Goal: Information Seeking & Learning: Learn about a topic

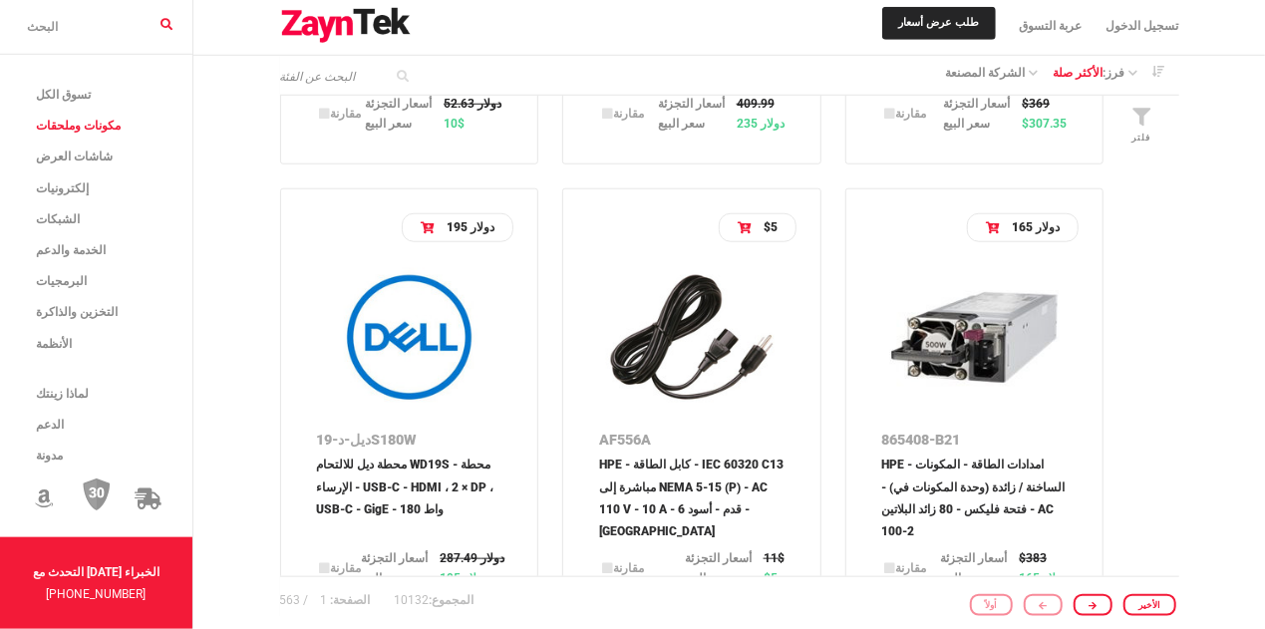
scroll to position [1173, 0]
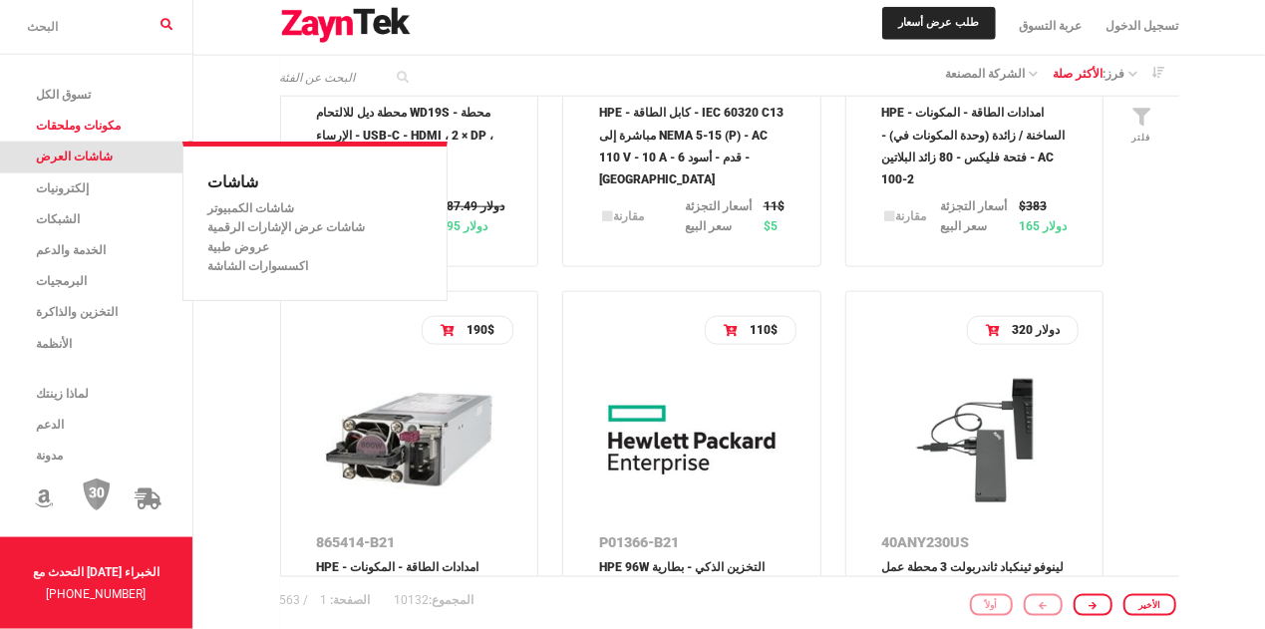
click at [55, 158] on span "شاشات العرض" at bounding box center [74, 157] width 77 height 14
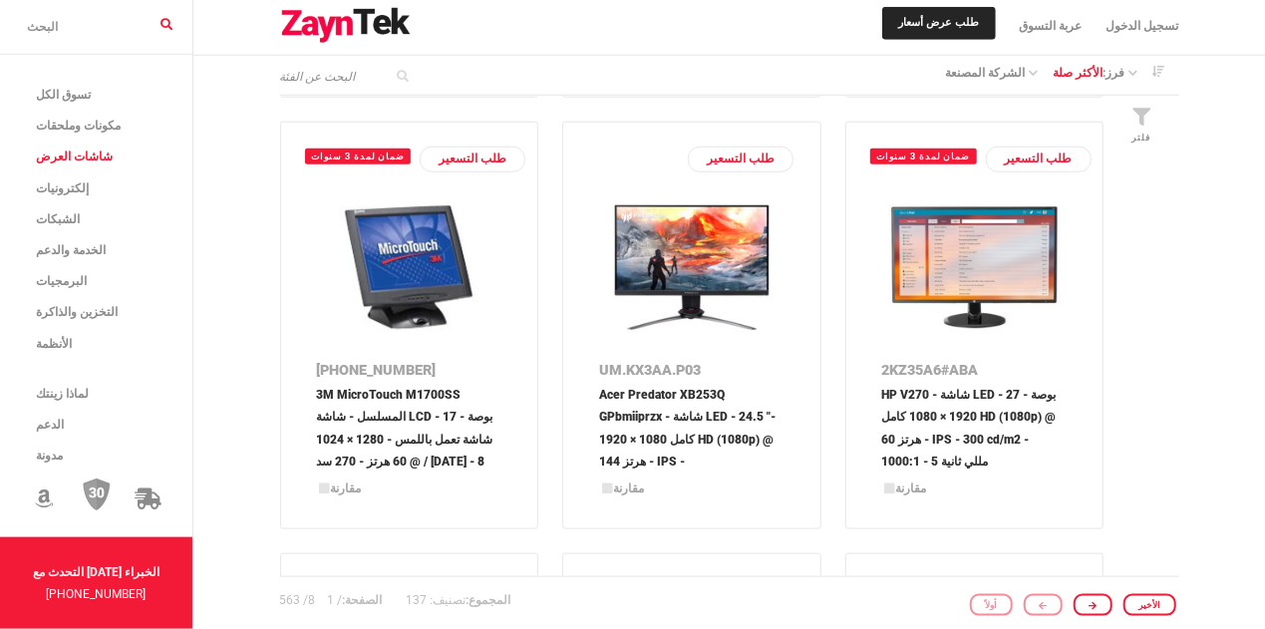
scroll to position [821, 0]
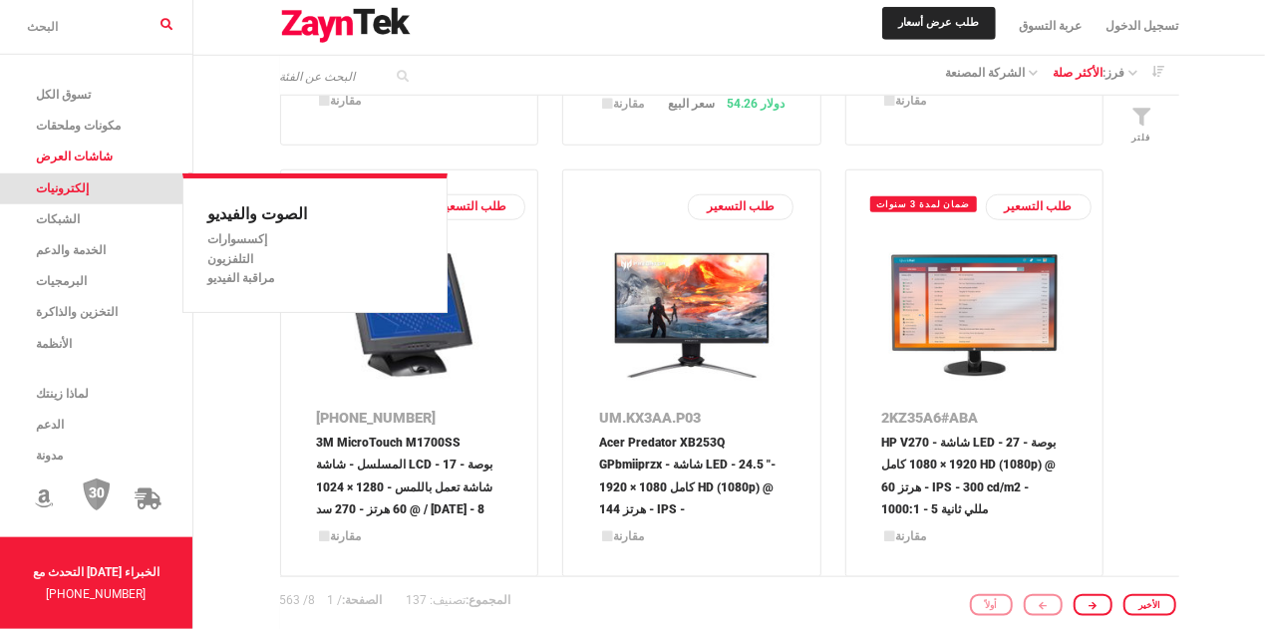
click at [47, 190] on span "إلكترونيات" at bounding box center [62, 188] width 53 height 14
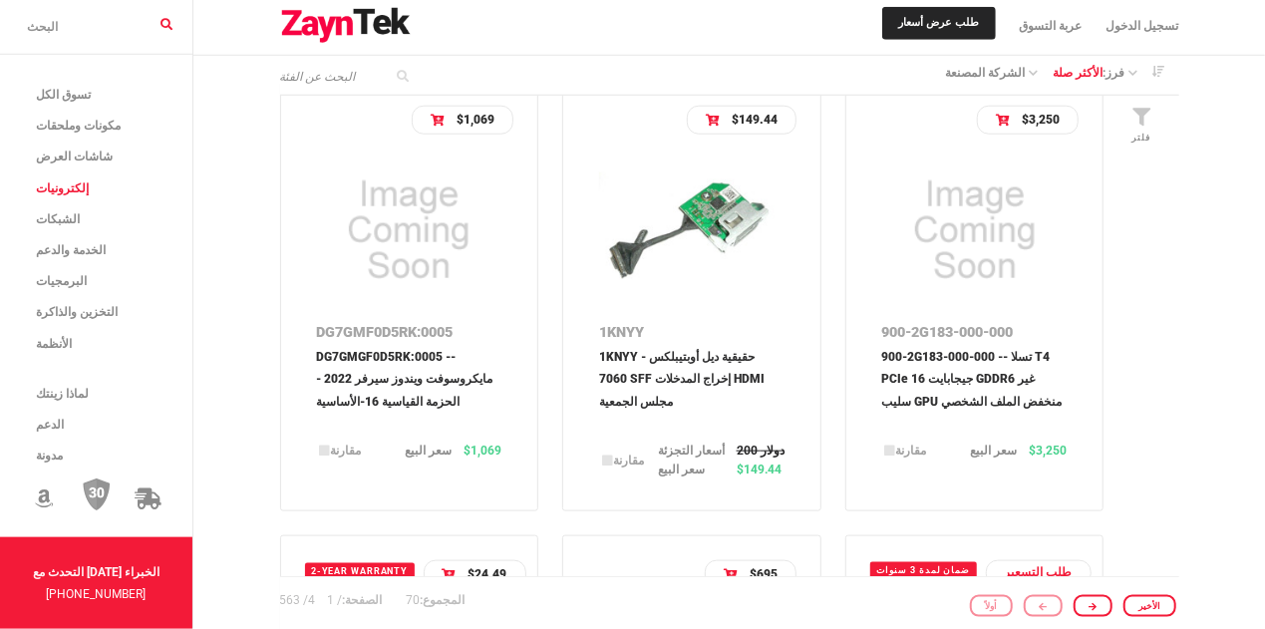
scroll to position [1173, 0]
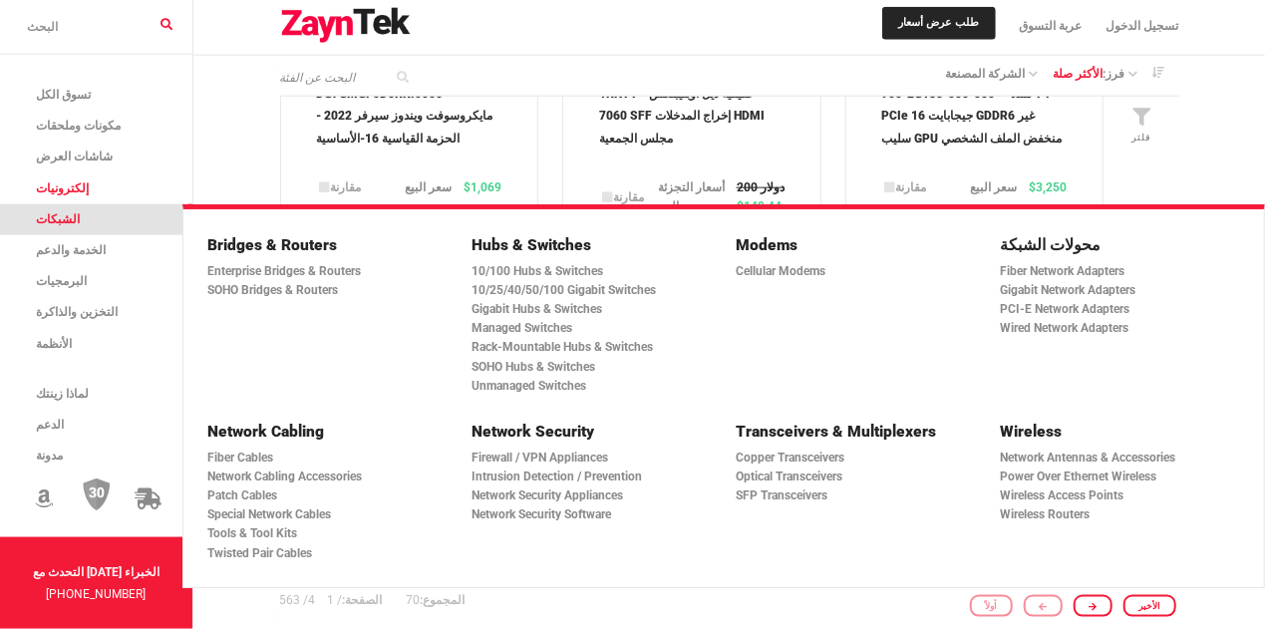
click at [63, 224] on span "الشبكات" at bounding box center [58, 219] width 44 height 14
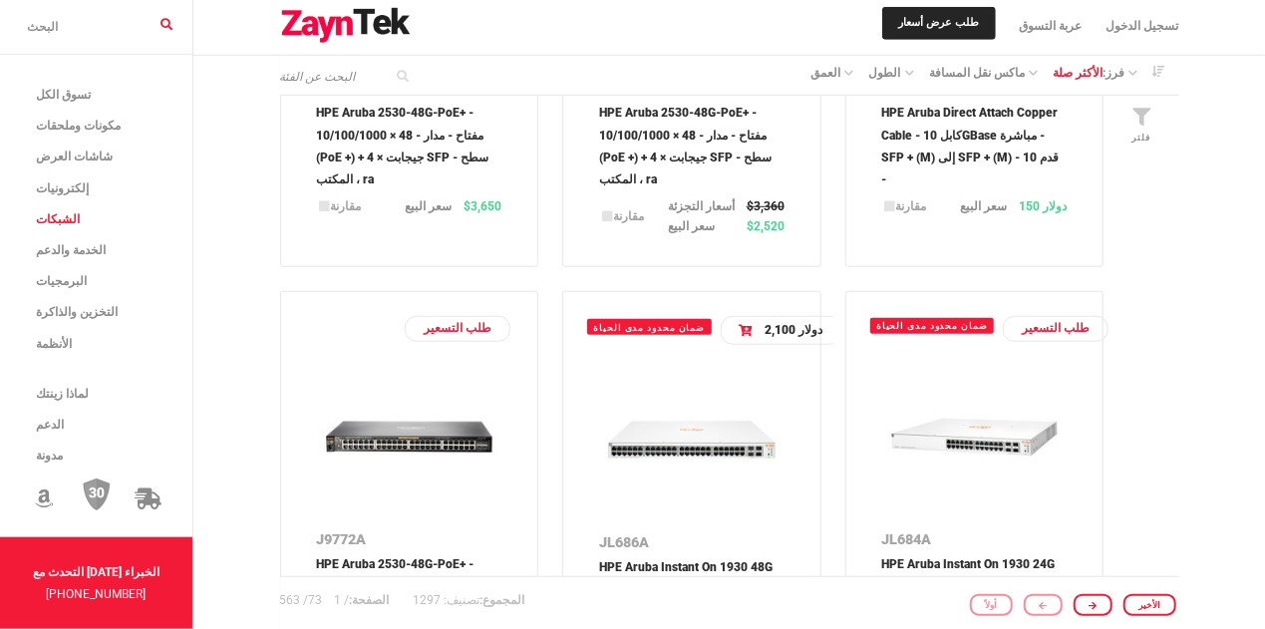
scroll to position [821, 0]
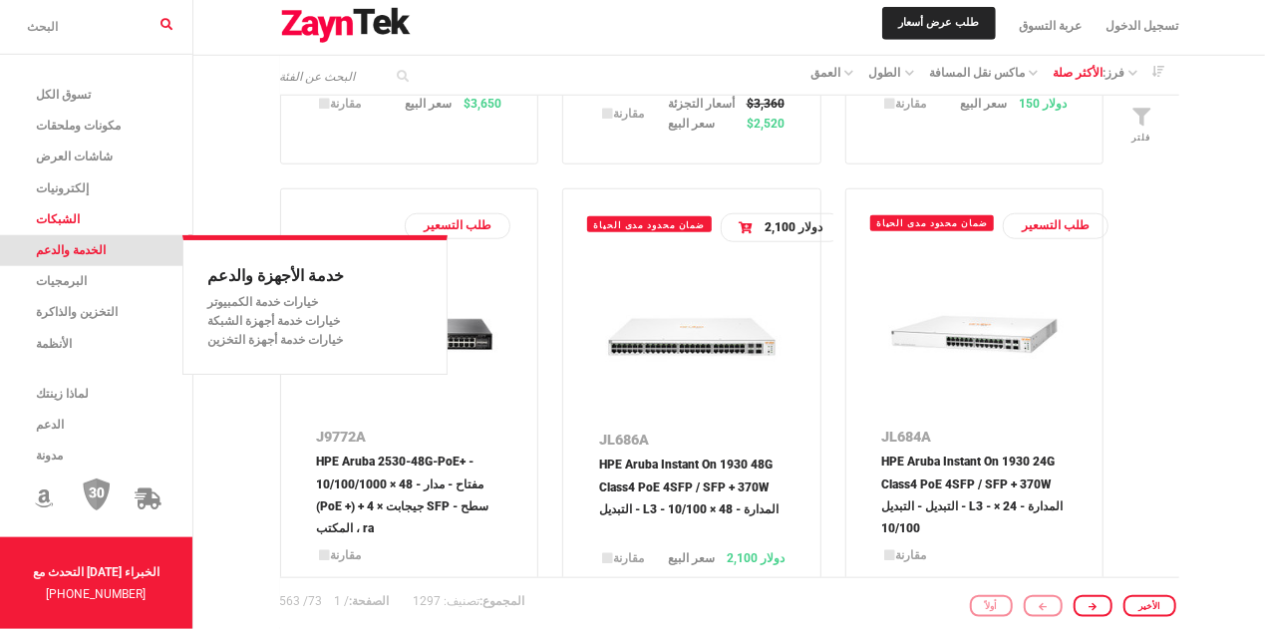
click at [99, 247] on span "الخدمة والدعم" at bounding box center [71, 250] width 70 height 14
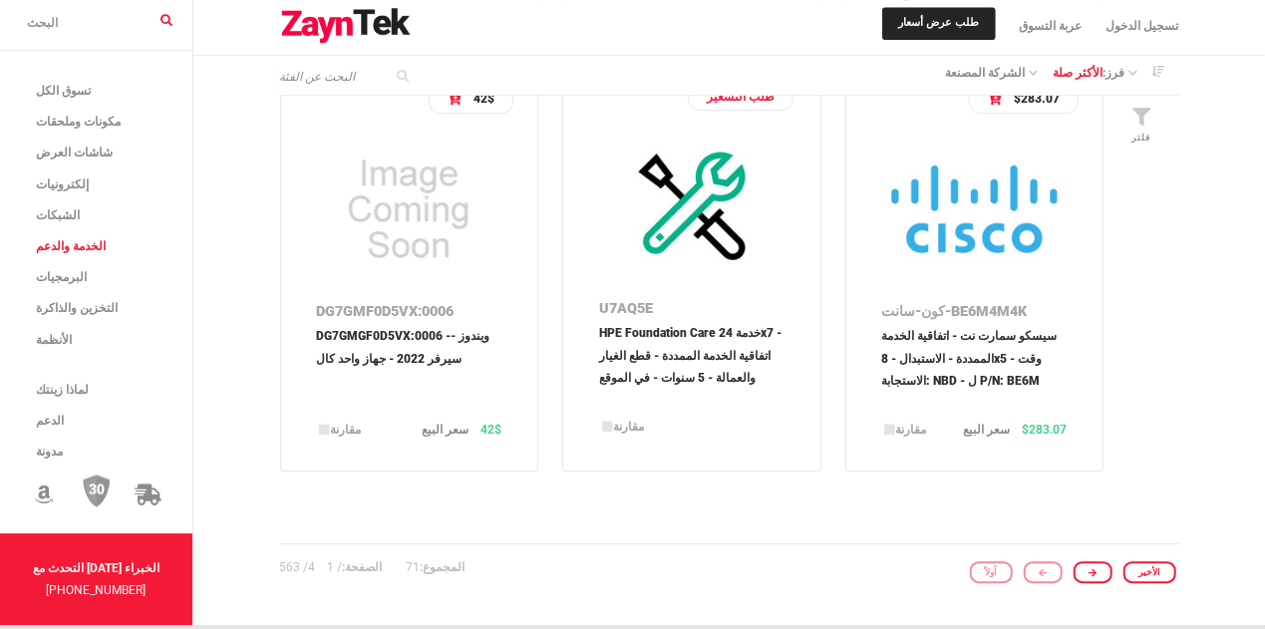
scroll to position [2932, 0]
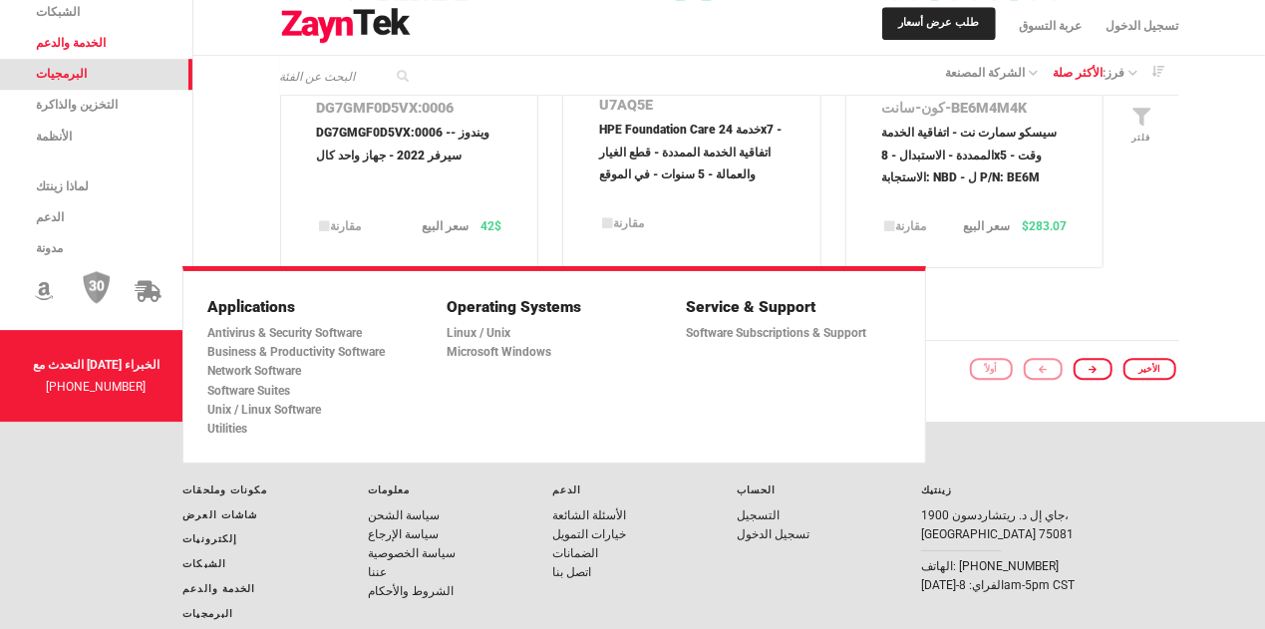
click at [65, 81] on span "البرمجيات" at bounding box center [61, 74] width 51 height 14
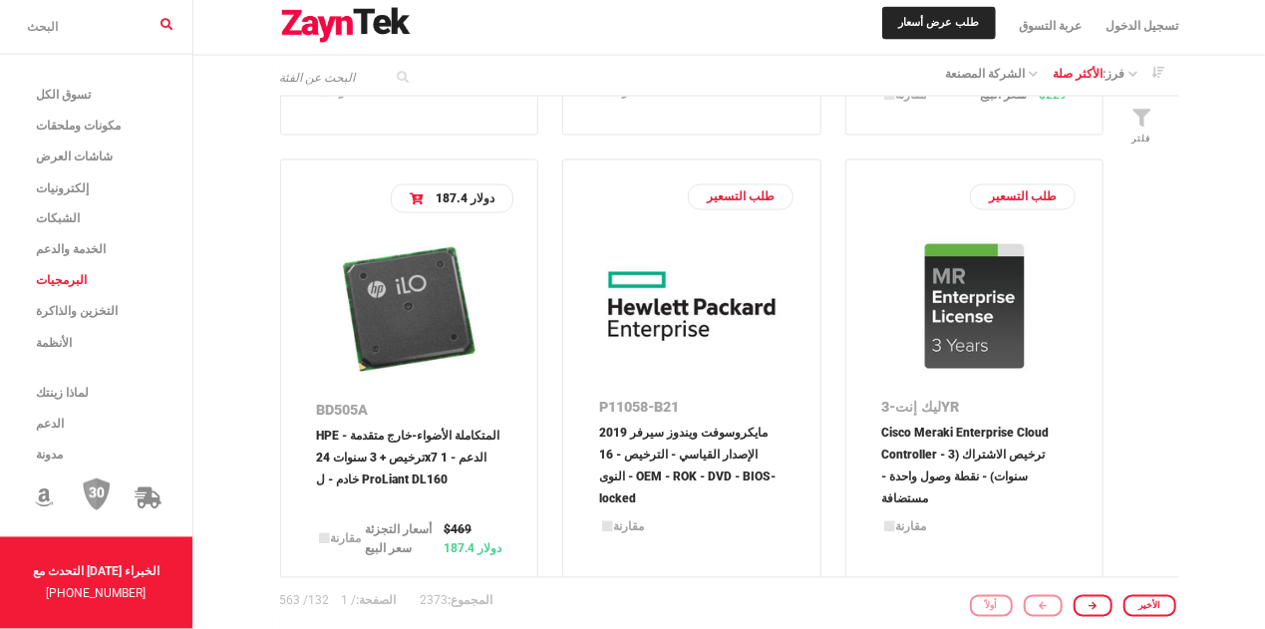
scroll to position [1876, 0]
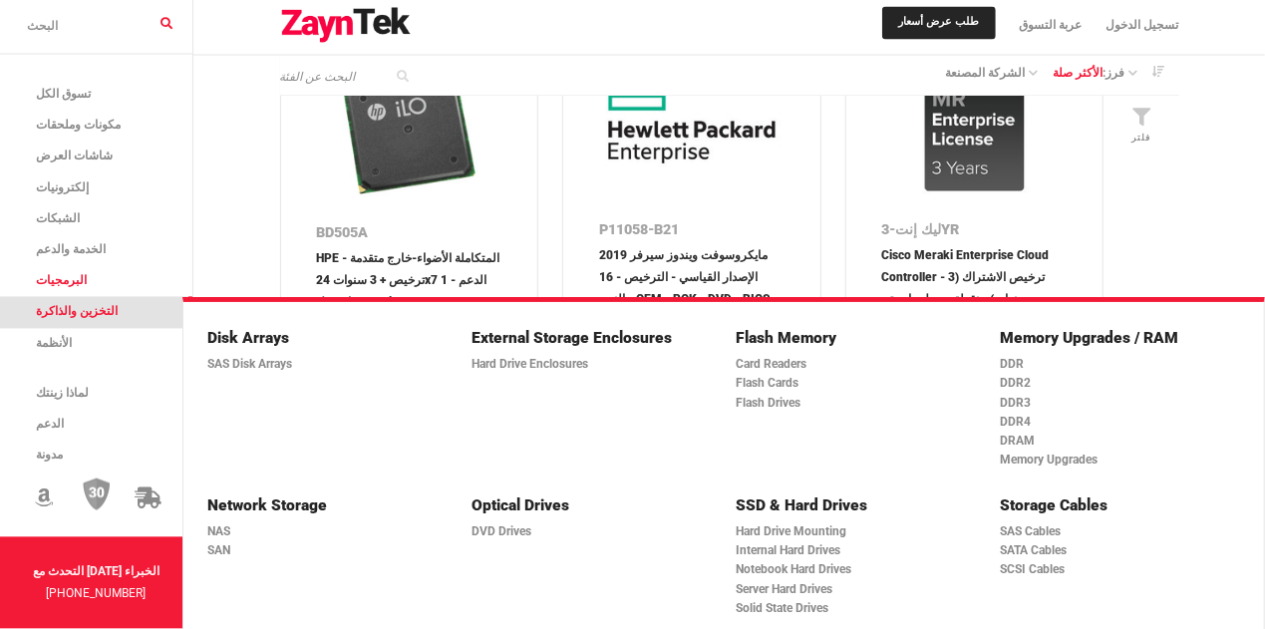
click at [80, 307] on span "التخزين والذاكرة" at bounding box center [77, 312] width 82 height 14
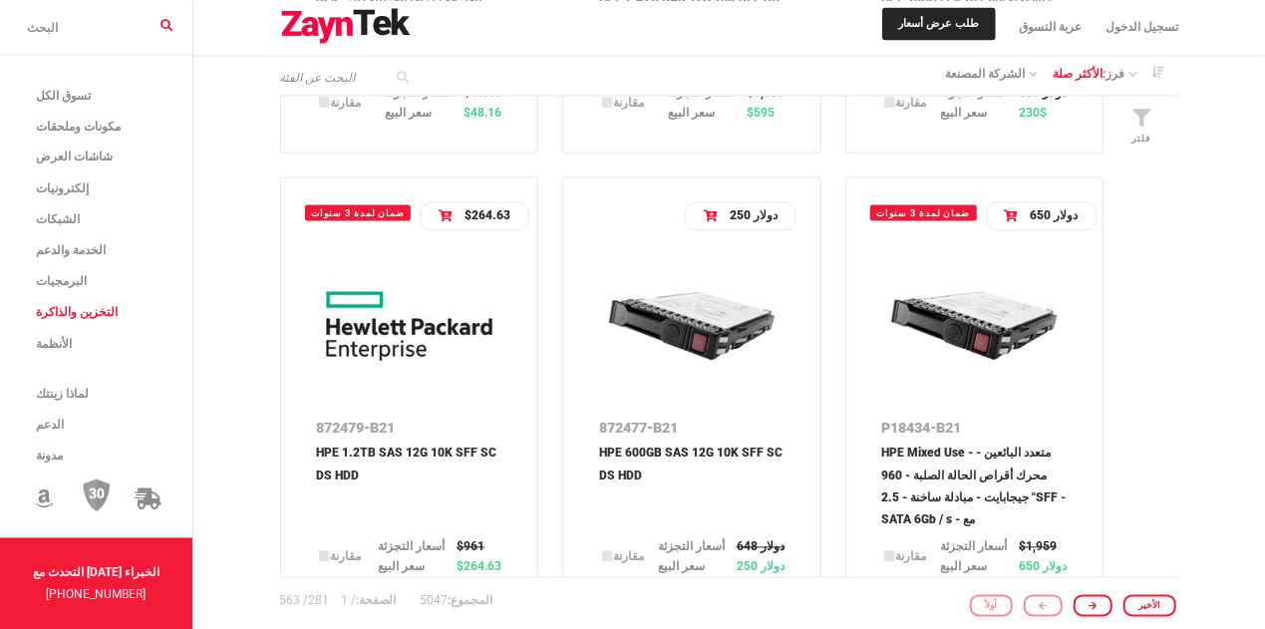
scroll to position [1759, 0]
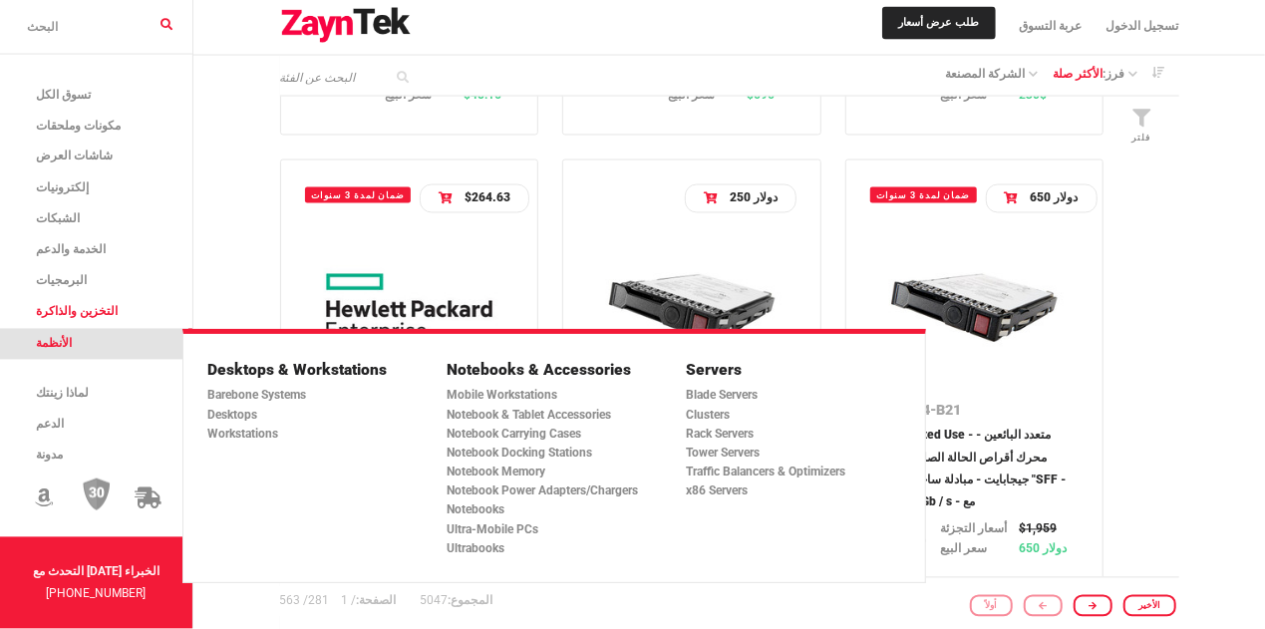
click at [63, 339] on span "الأنظمة" at bounding box center [54, 344] width 36 height 14
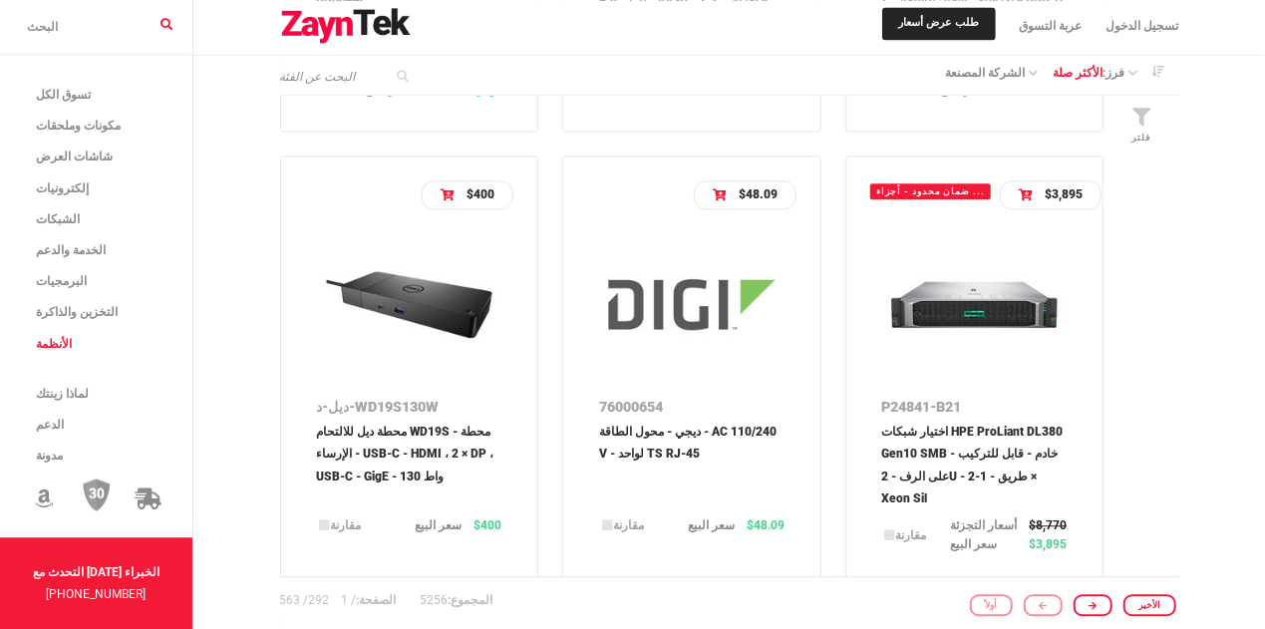
scroll to position [2316, 0]
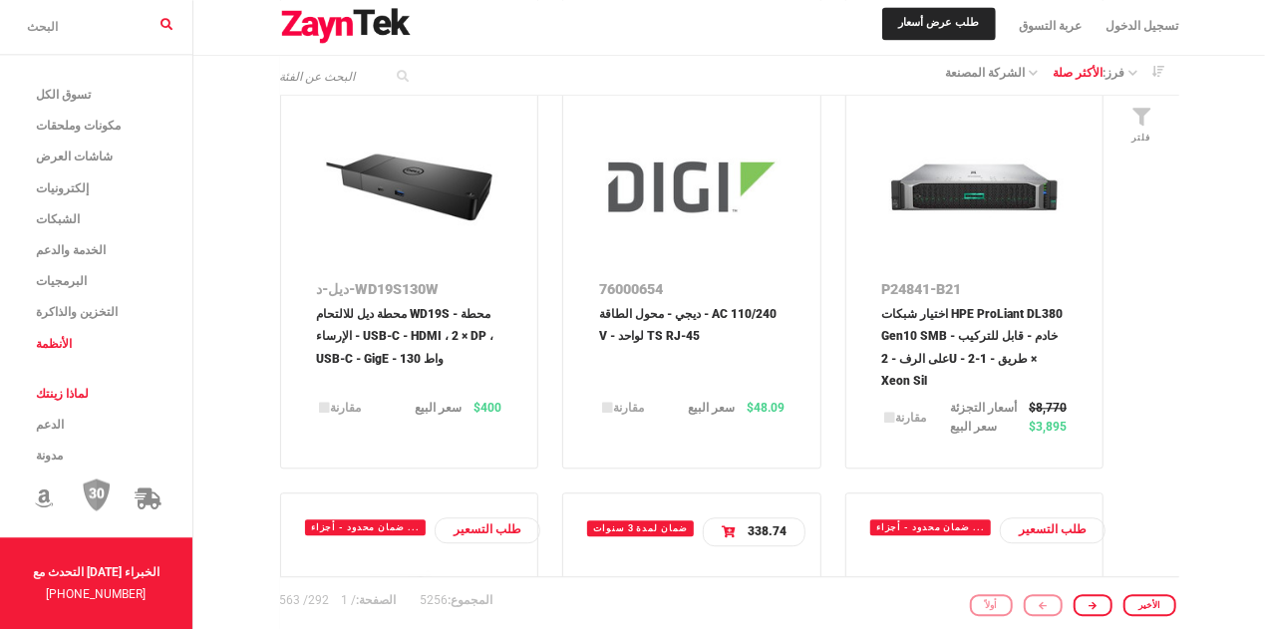
click at [82, 398] on span "لماذا زينتك" at bounding box center [62, 394] width 53 height 14
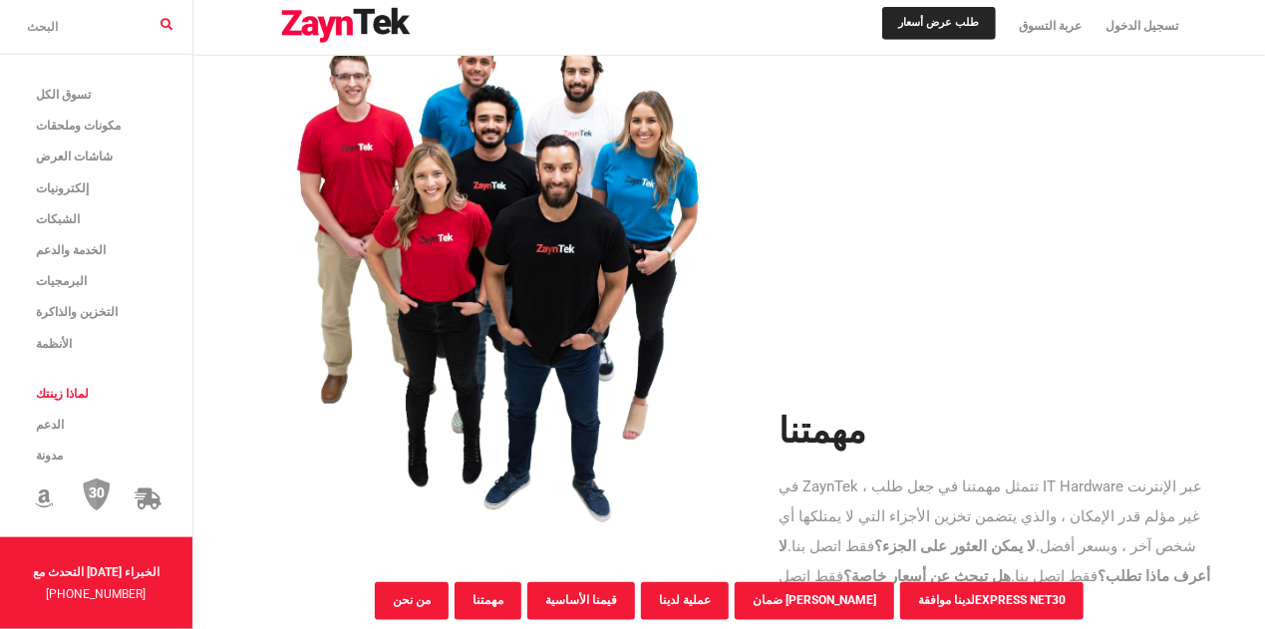
scroll to position [1055, 0]
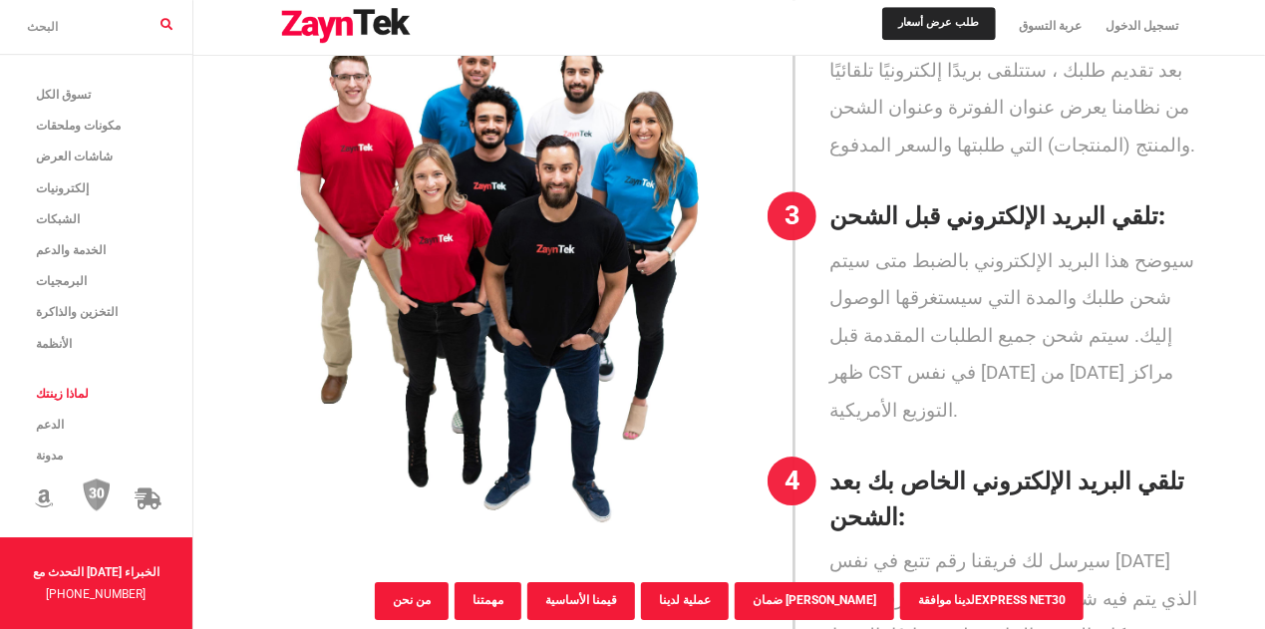
scroll to position [3048, 0]
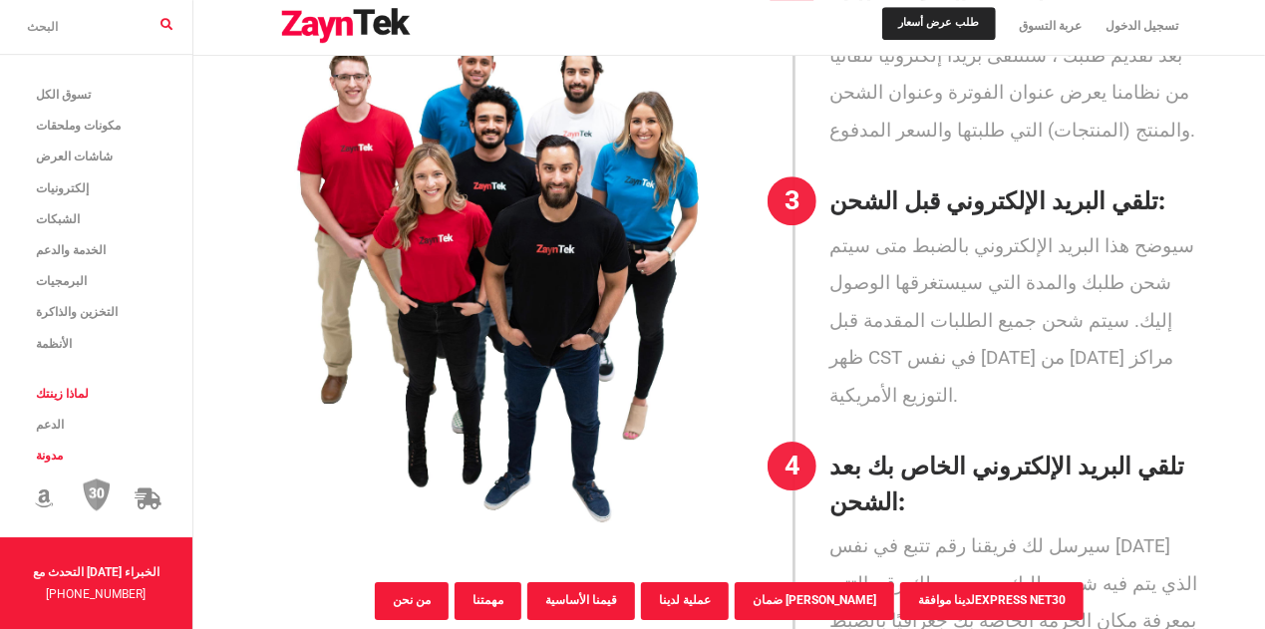
click at [47, 454] on span "مدونة" at bounding box center [49, 456] width 27 height 14
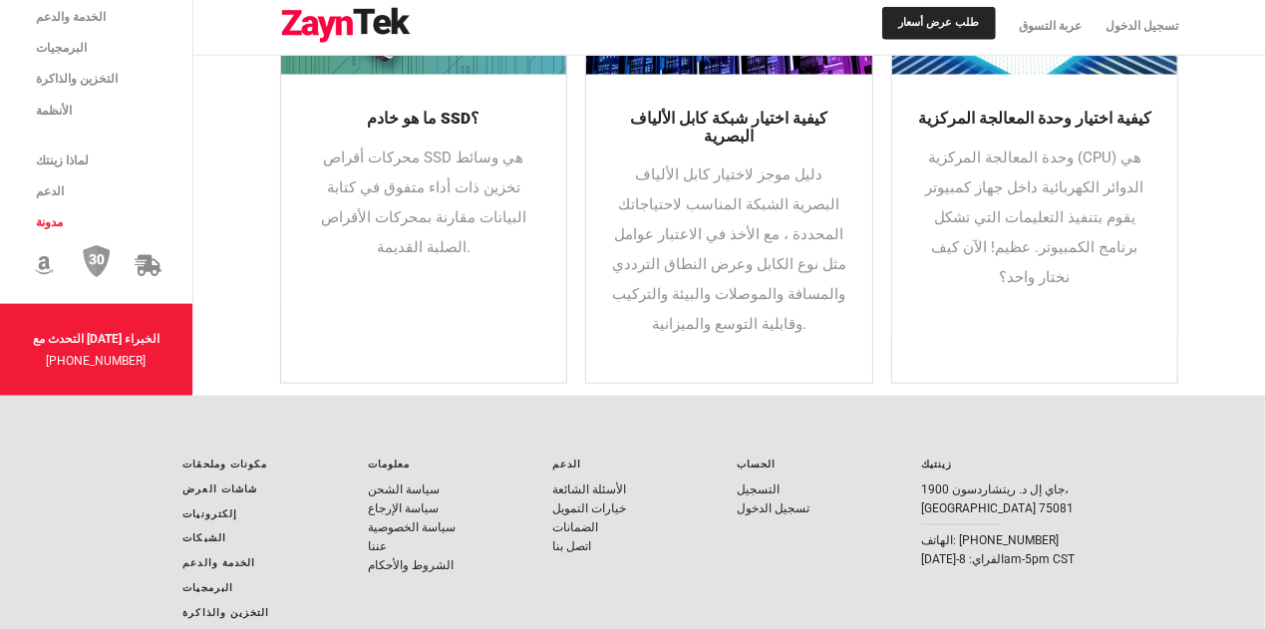
scroll to position [1173, 0]
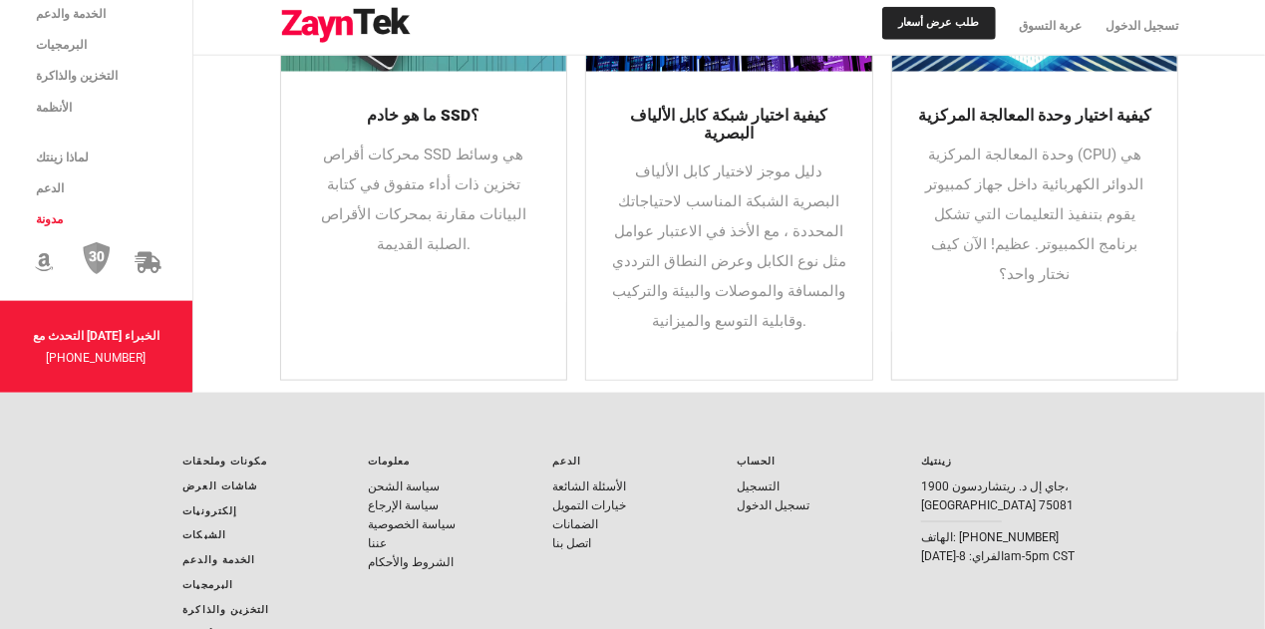
click at [978, 289] on p "وحدة المعالجة المركزية (CPU) هي الدوائر الكهربائية داخل جهاز كمبيوتر يقوم بتنفي…" at bounding box center [1035, 215] width 238 height 150
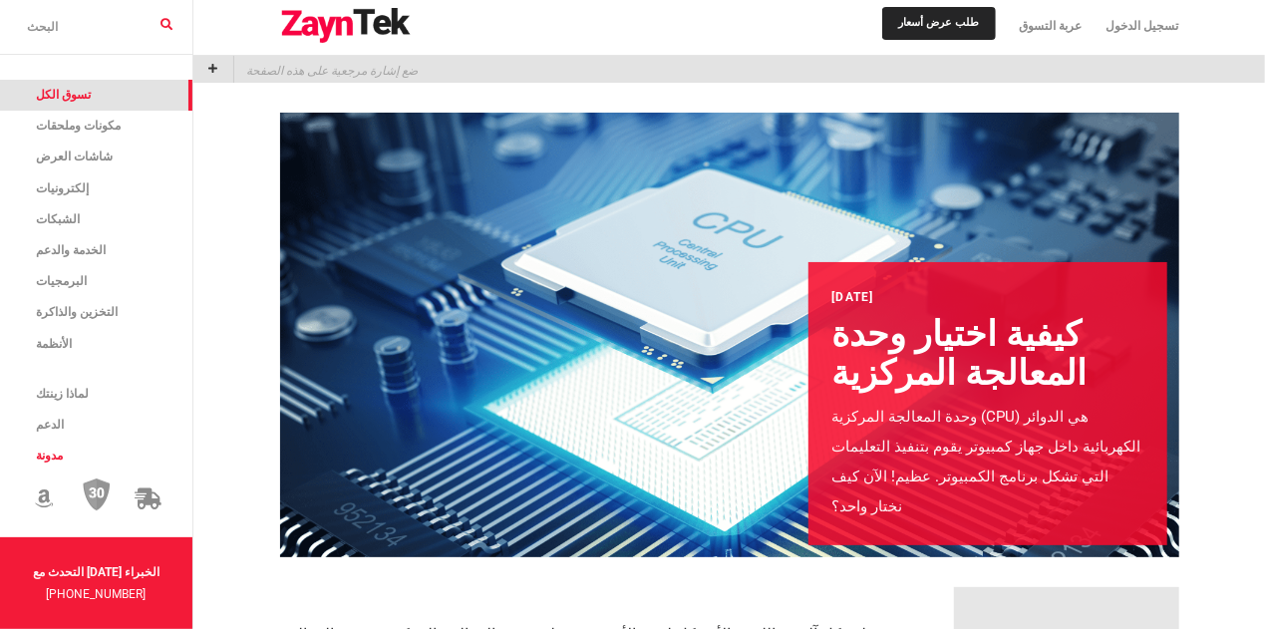
click at [76, 91] on span "تسوق الكل" at bounding box center [63, 95] width 55 height 14
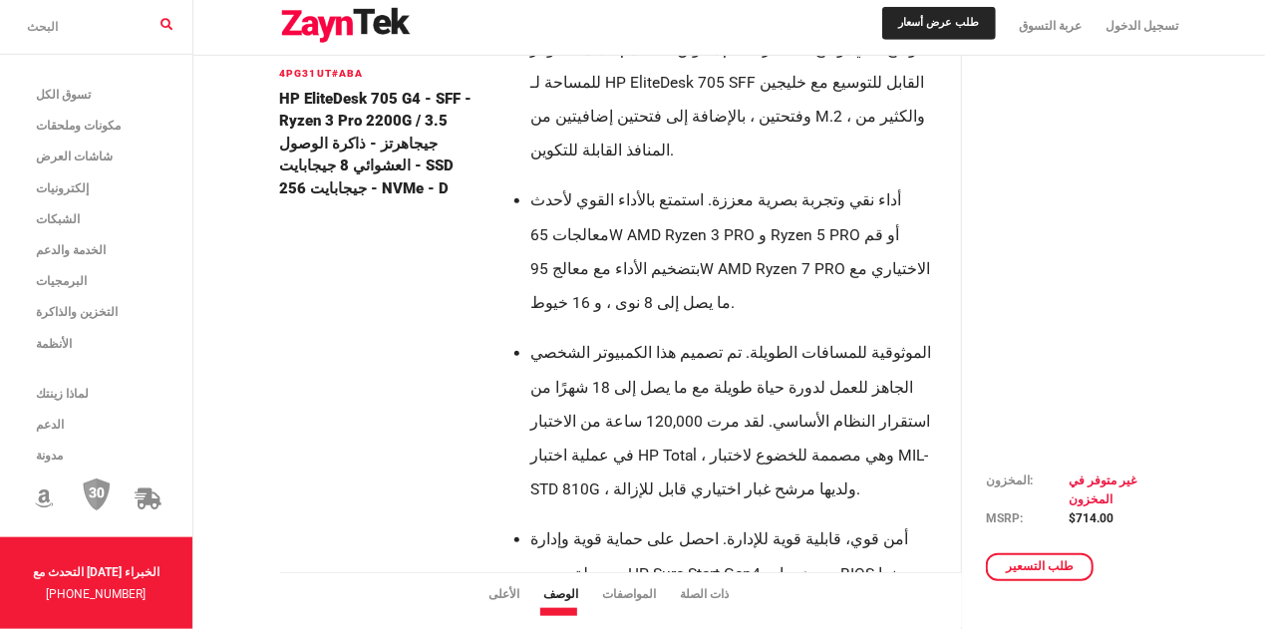
scroll to position [821, 0]
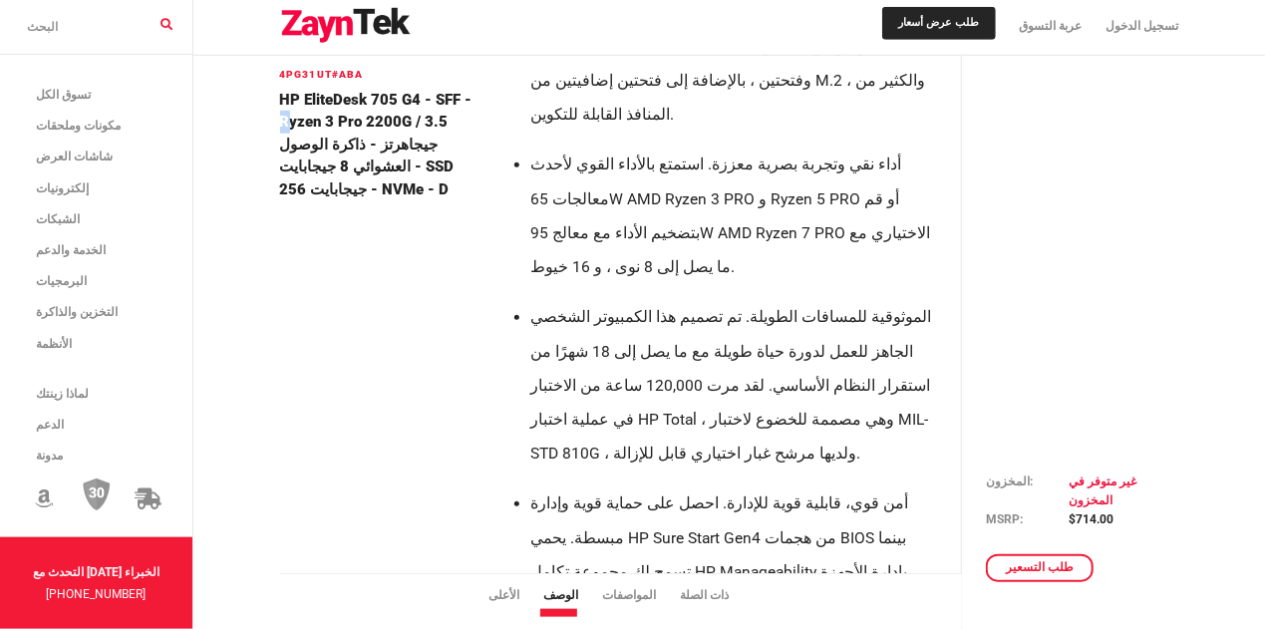
drag, startPoint x: 283, startPoint y: 119, endPoint x: 472, endPoint y: 92, distance: 190.4
drag, startPoint x: 472, startPoint y: 91, endPoint x: 451, endPoint y: 107, distance: 26.3
click at [451, 107] on h4 "HP EliteDesk 705 G4 - SFF - Ryzen 3 Pro 2200G / 3.5 جيجاهرتز - ذاكرة الوصول الع…" at bounding box center [381, 144] width 203 height 113
click at [480, 91] on h4 "HP EliteDesk 705 G4 - SFF - Ryzen 3 Pro 2200G / 3.5 جيجاهرتز - ذاكرة الوصول الع…" at bounding box center [381, 144] width 203 height 113
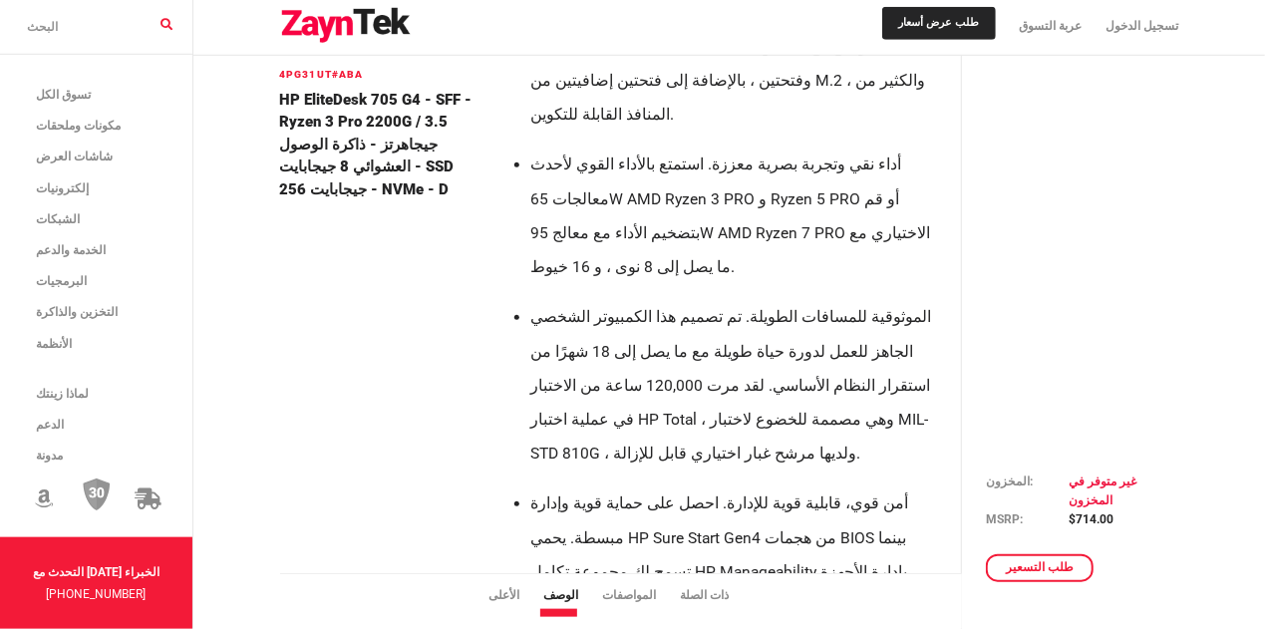
click at [480, 91] on h4 "HP EliteDesk 705 G4 - SFF - Ryzen 3 Pro 2200G / 3.5 جيجاهرتز - ذاكرة الوصول الع…" at bounding box center [381, 144] width 203 height 113
drag, startPoint x: 480, startPoint y: 91, endPoint x: 454, endPoint y: 96, distance: 26.4
click at [454, 96] on h4 "HP EliteDesk 705 G4 - SFF - Ryzen 3 Pro 2200G / 3.5 جيجاهرتز - ذاكرة الوصول الع…" at bounding box center [381, 144] width 203 height 113
drag, startPoint x: 384, startPoint y: 203, endPoint x: 397, endPoint y: 202, distance: 13.0
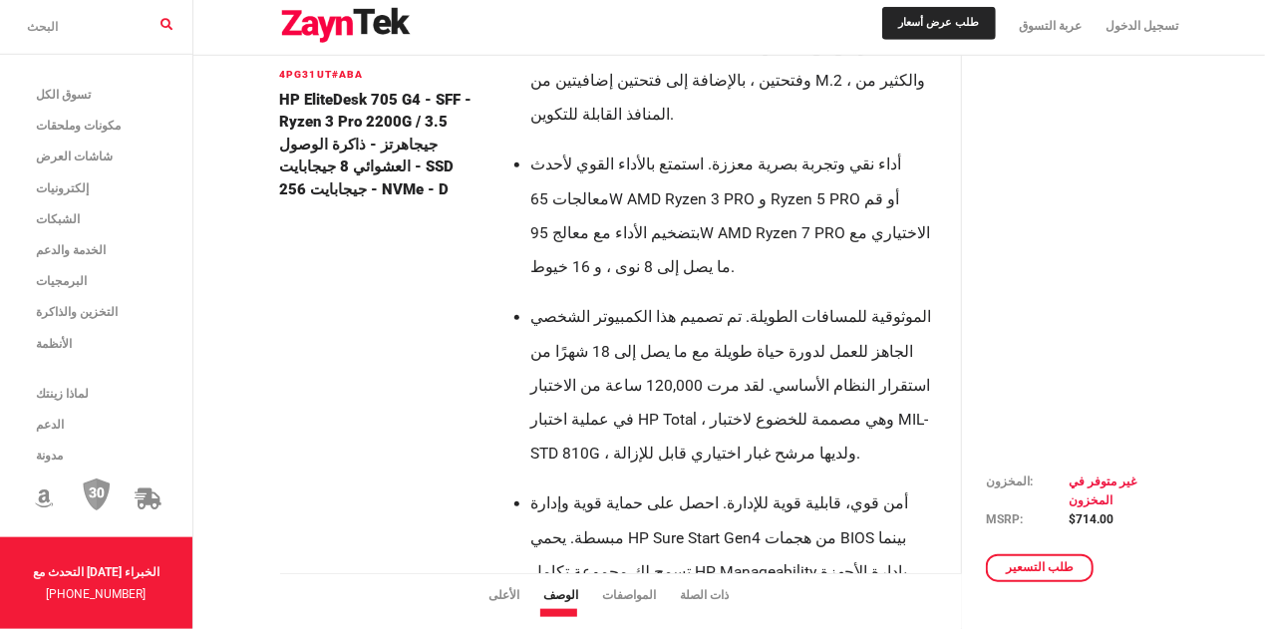
click at [477, 100] on h4 "HP EliteDesk 705 G4 - SFF - Ryzen 3 Pro 2200G / 3.5 جيجاهرتز - ذاكرة الوصول الع…" at bounding box center [381, 144] width 203 height 113
drag, startPoint x: 474, startPoint y: 91, endPoint x: 304, endPoint y: 119, distance: 171.8
click at [304, 119] on h4 "HP EliteDesk 705 G4 - SFF - Ryzen 3 Pro 2200G / 3.5 جيجاهرتز - ذاكرة الوصول الع…" at bounding box center [381, 144] width 203 height 113
drag, startPoint x: 275, startPoint y: 116, endPoint x: 483, endPoint y: 105, distance: 207.7
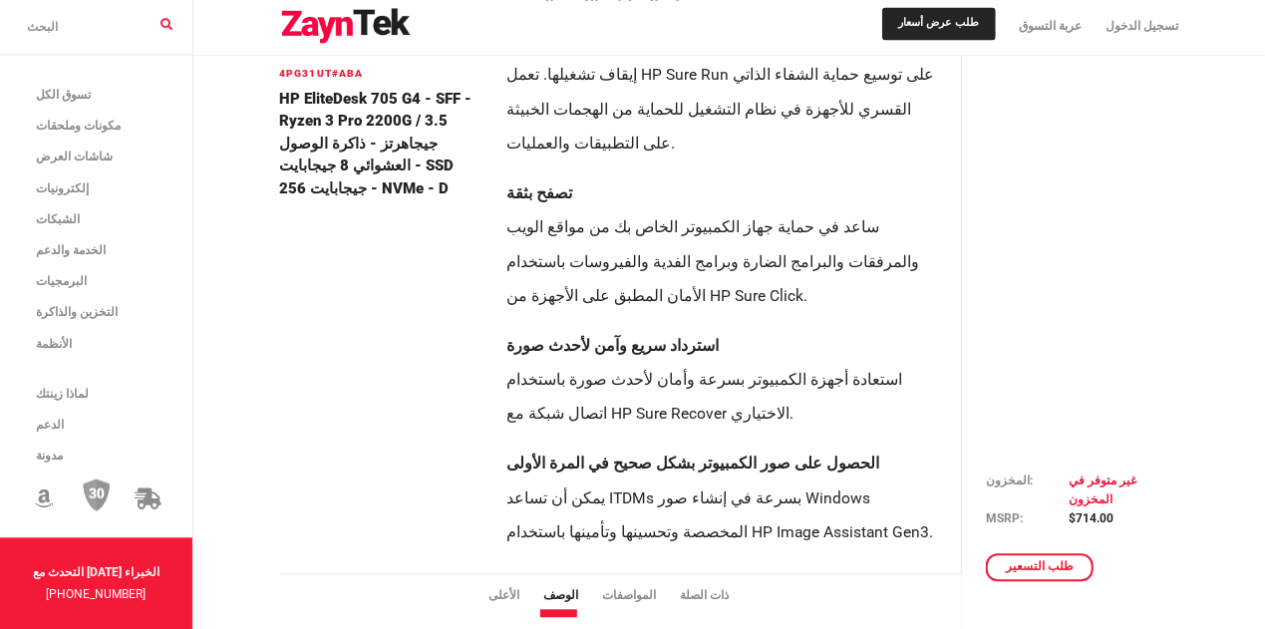
scroll to position [2110, 0]
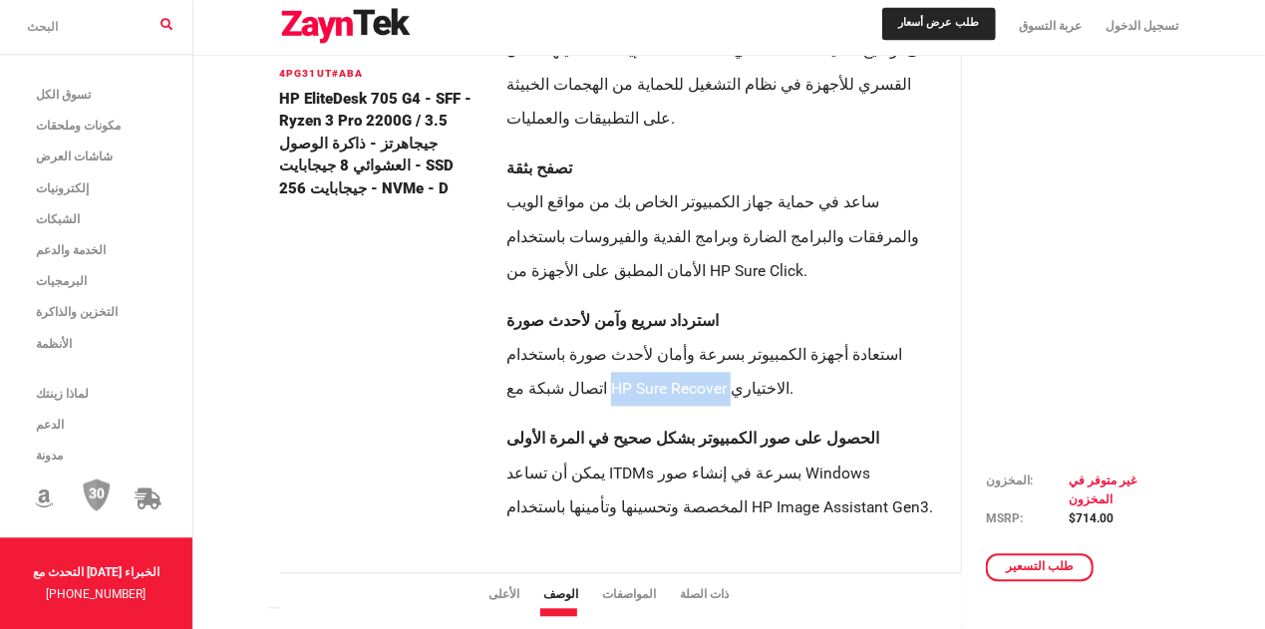
drag, startPoint x: 690, startPoint y: 392, endPoint x: 571, endPoint y: 404, distance: 119.3
click at [571, 404] on li "استرداد سريع وآمن لأحدث صورة استعادة أجهزة الكمبيوتر بسرعة وأمان لأحدث صورة باس…" at bounding box center [722, 355] width 431 height 103
copy li "HP Sure Recover"
